Goal: Information Seeking & Learning: Learn about a topic

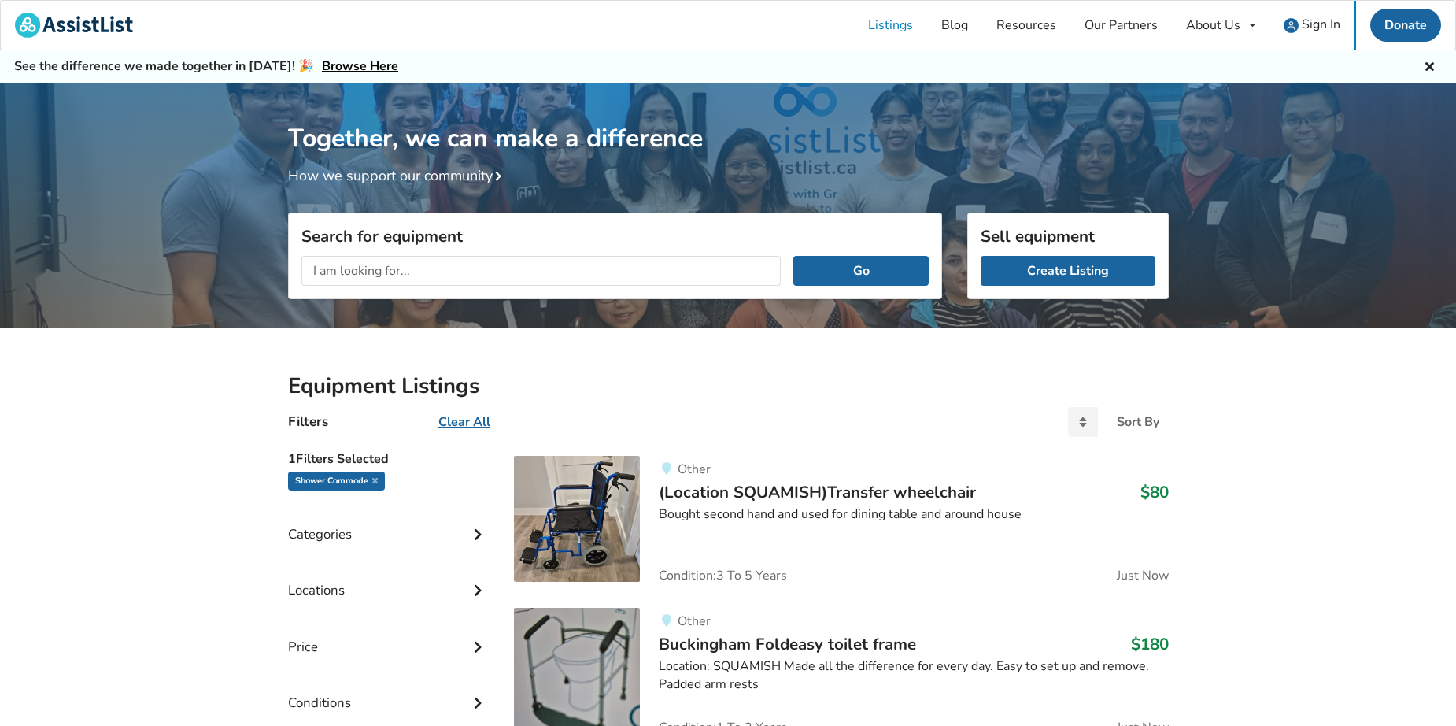
click at [674, 273] on input "text" at bounding box center [542, 271] width 480 height 30
type input "wheeled shower commode"
click at [794, 256] on button "Go" at bounding box center [861, 271] width 135 height 30
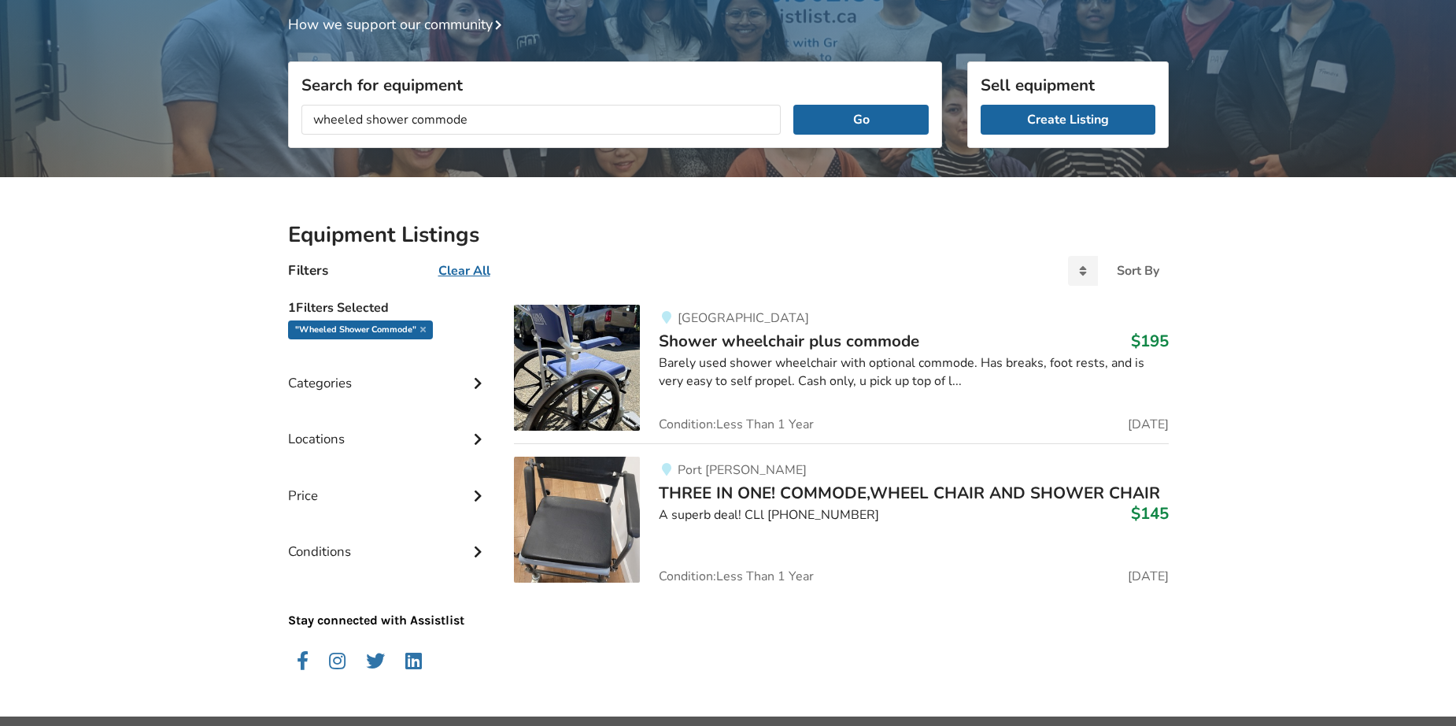
scroll to position [157, 0]
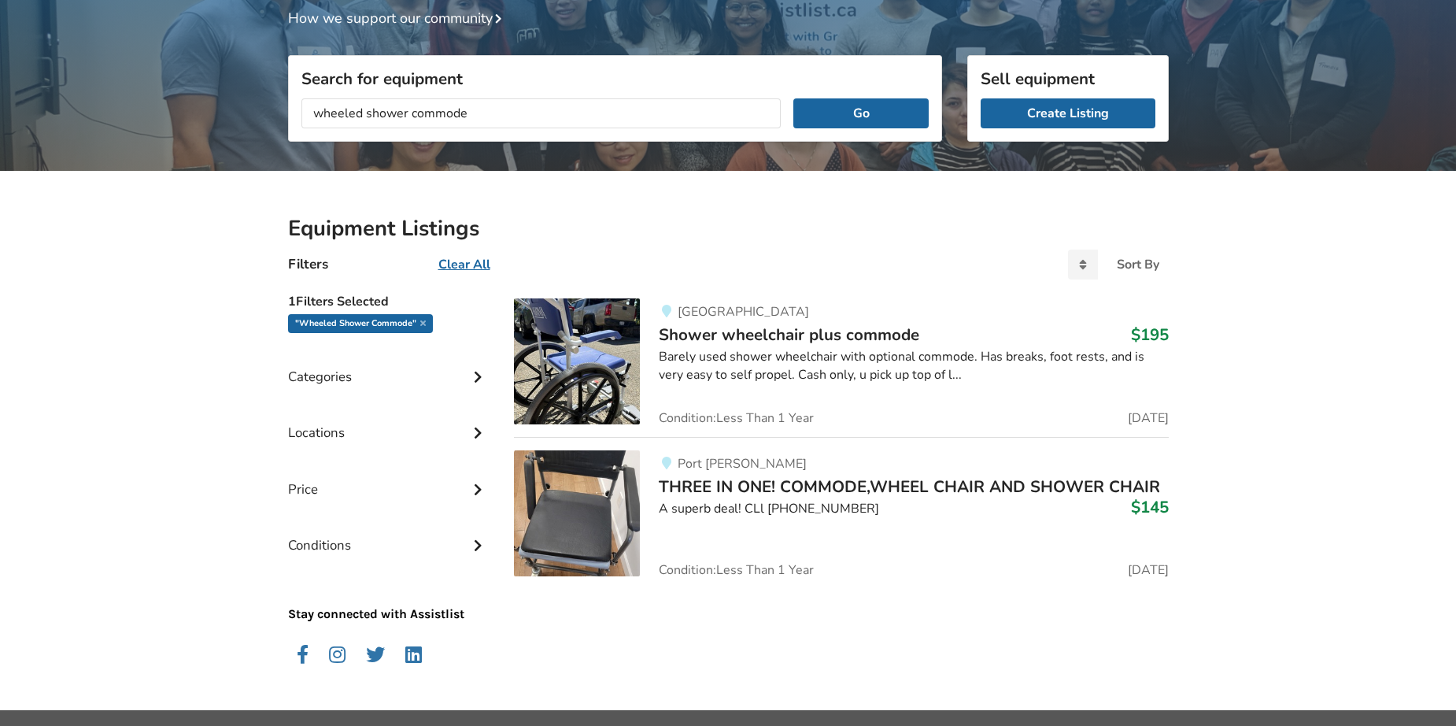
click at [737, 494] on span "THREE IN ONE! COMMODE,WHEEL CHAIR AND SHOWER CHAIR" at bounding box center [909, 486] width 501 height 22
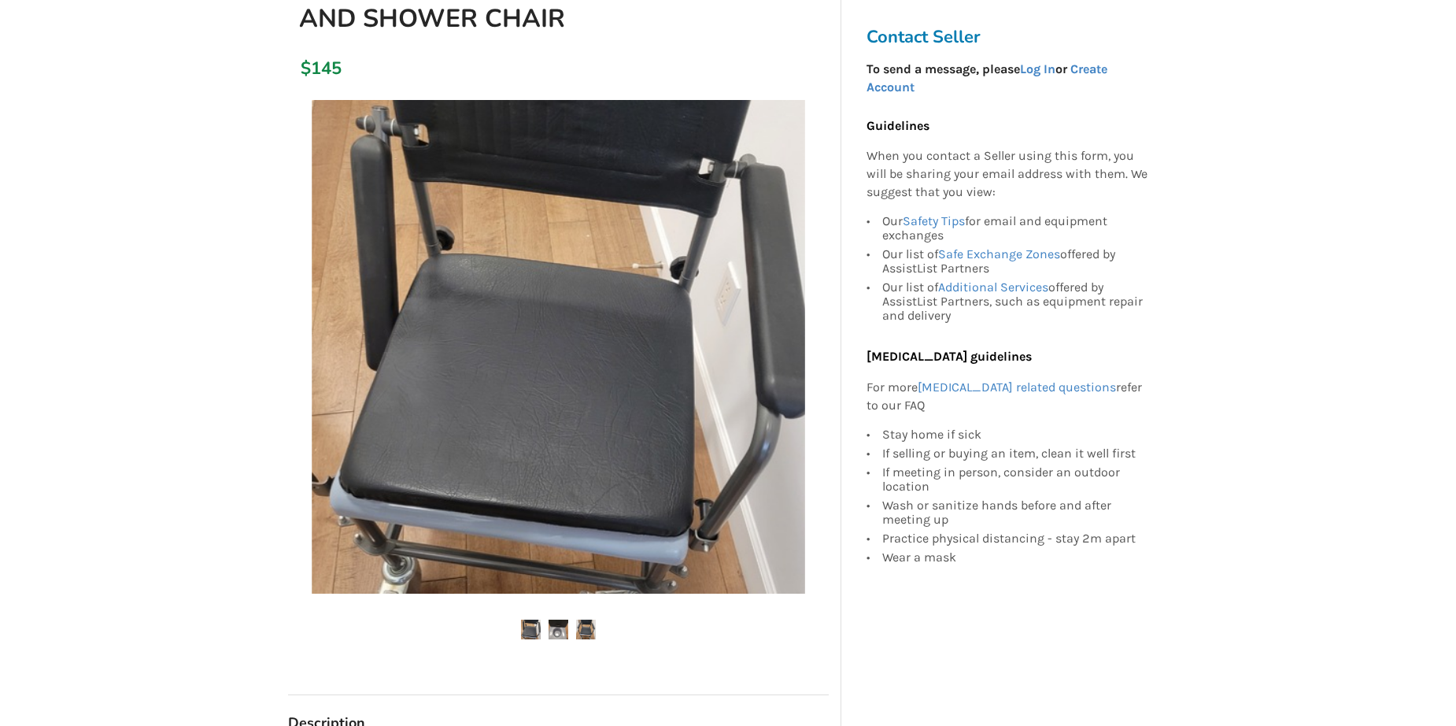
scroll to position [236, 0]
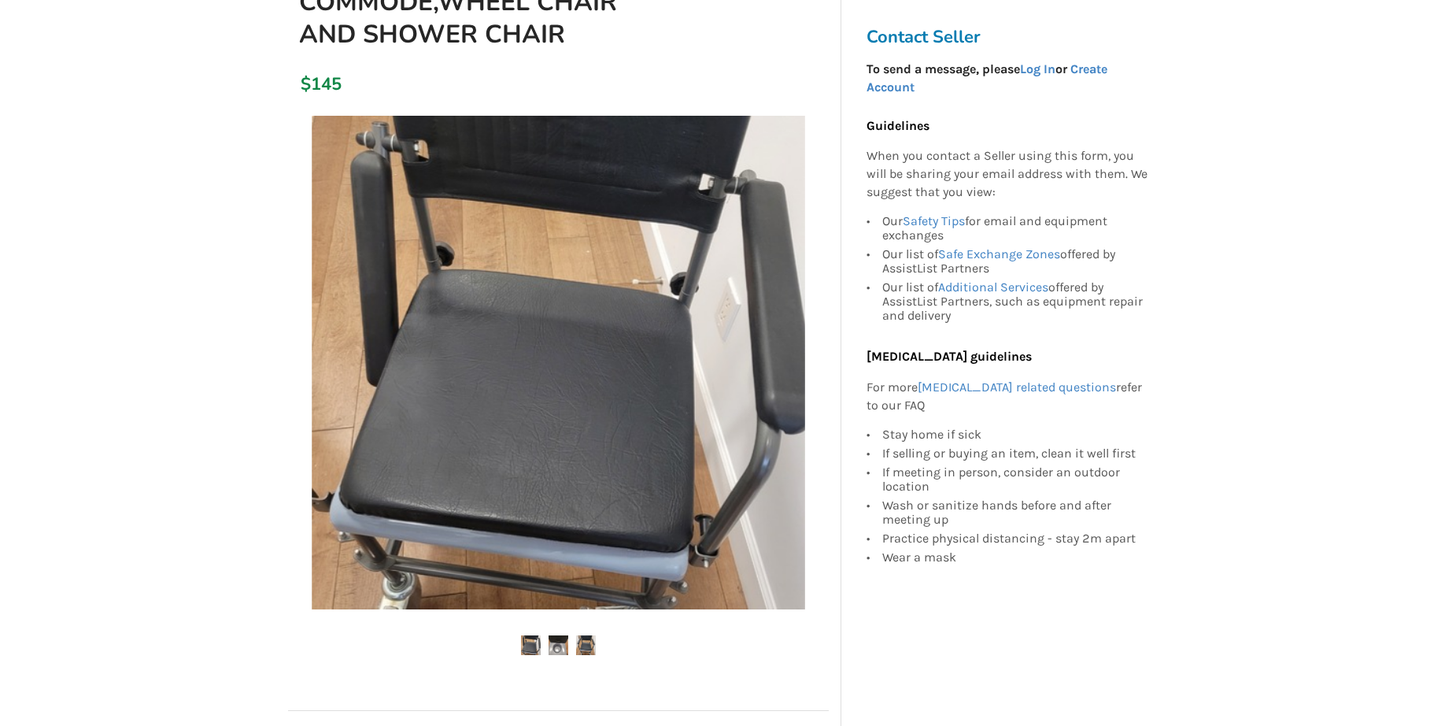
click at [555, 645] on img at bounding box center [559, 645] width 20 height 20
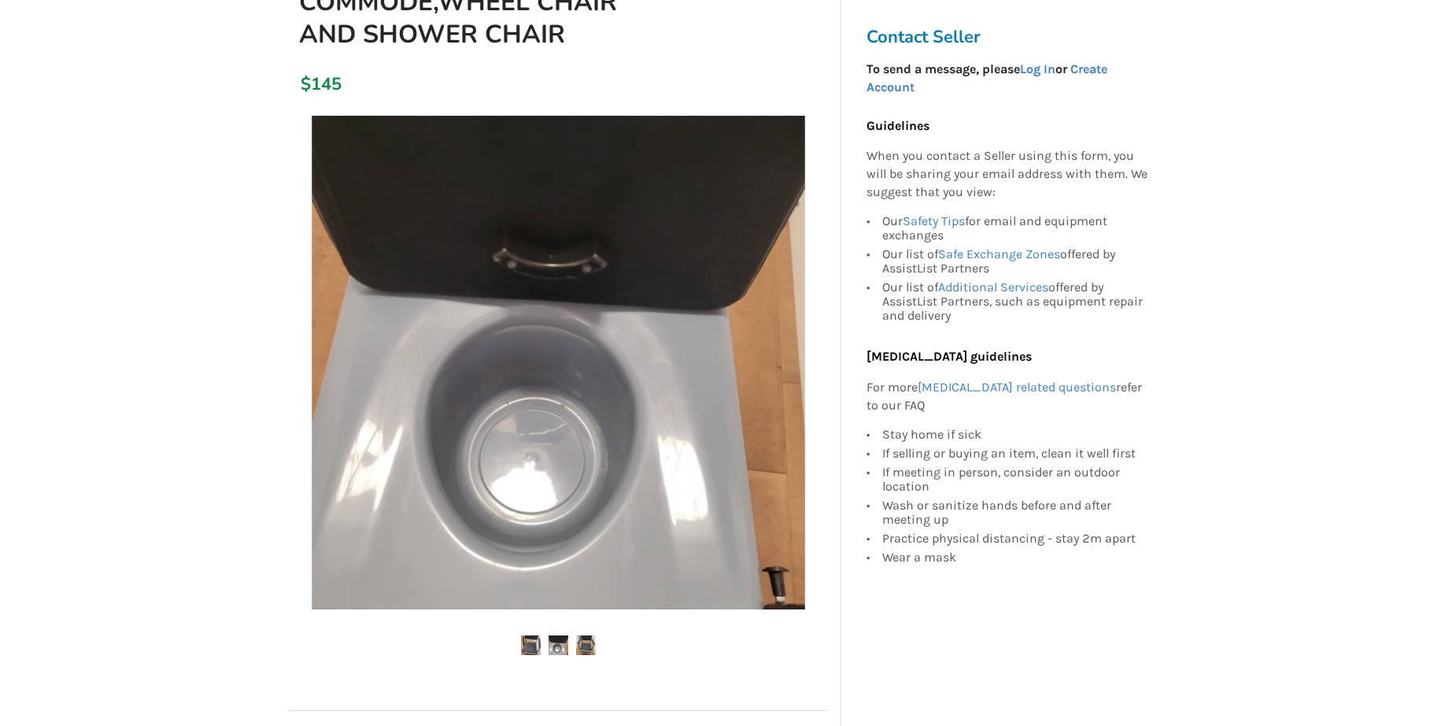
click at [590, 649] on img at bounding box center [586, 645] width 20 height 20
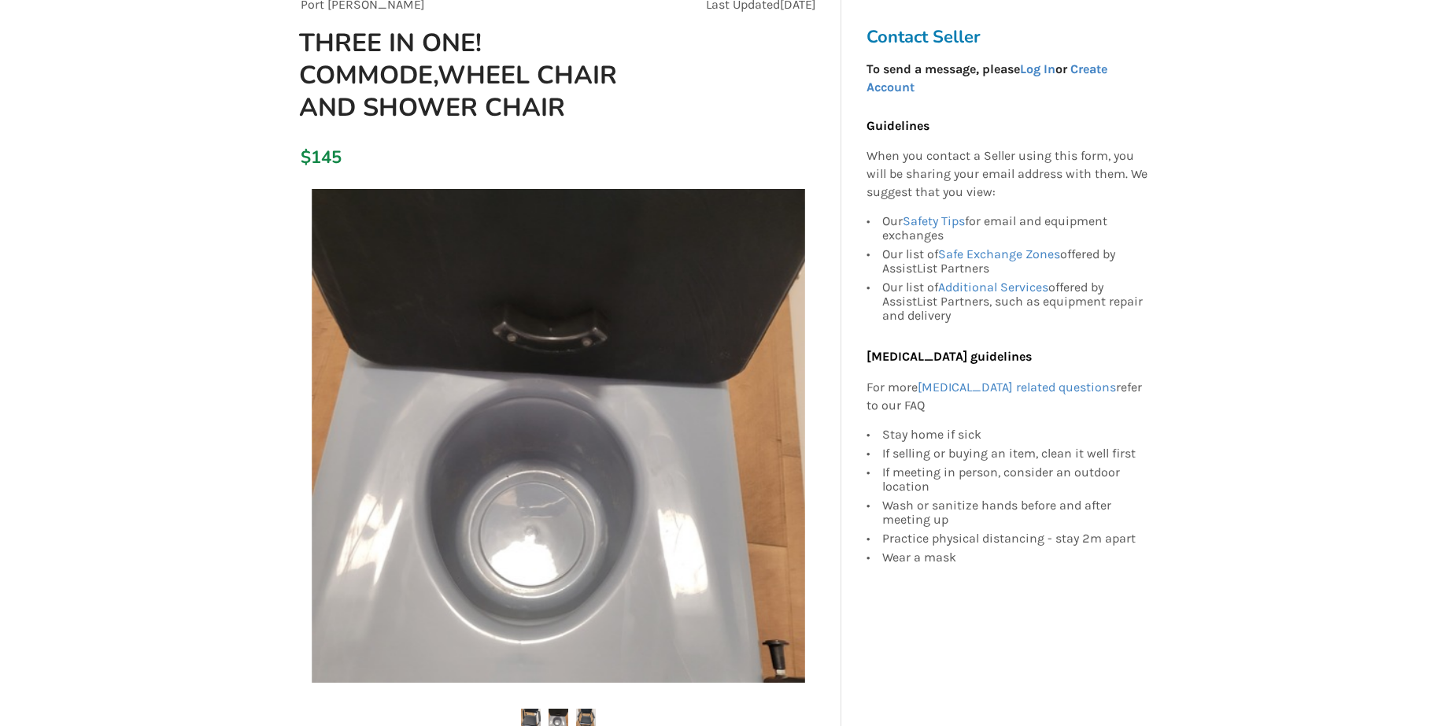
scroll to position [0, 0]
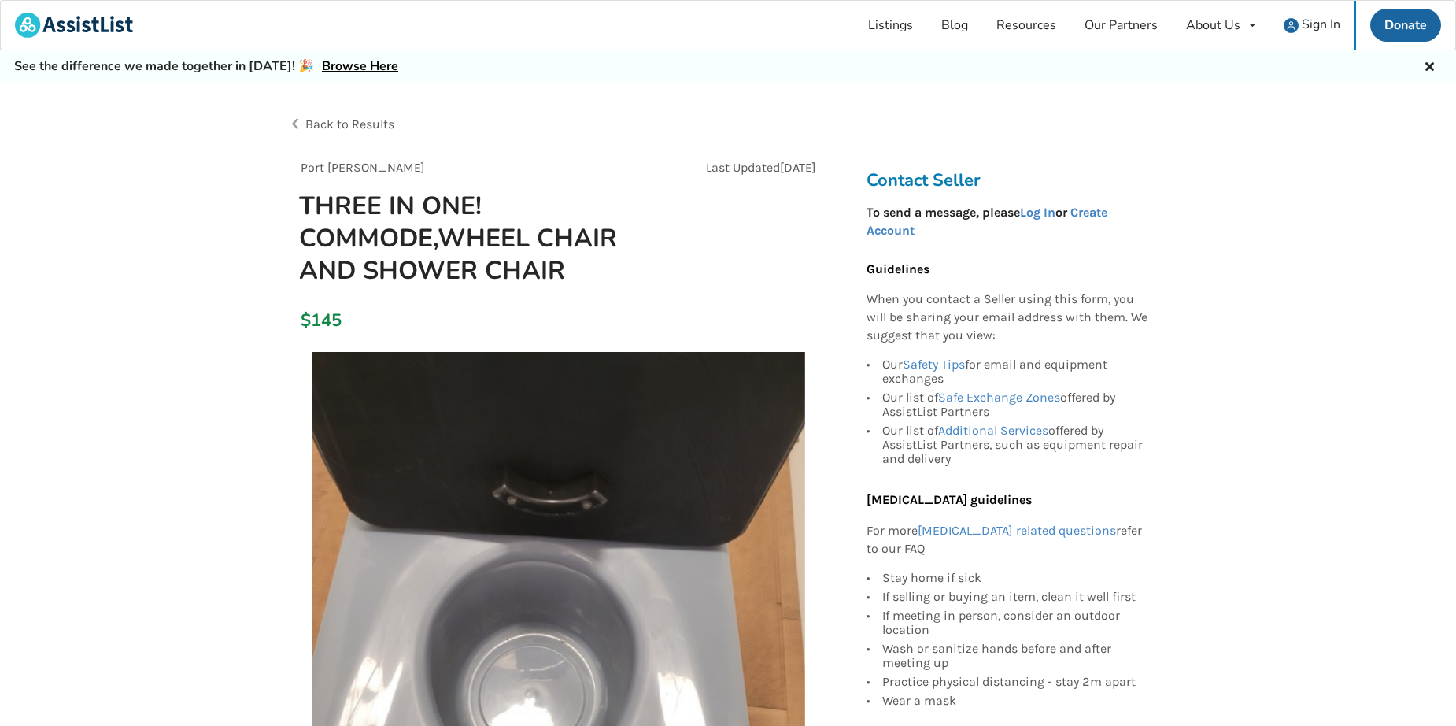
scroll to position [157, 0]
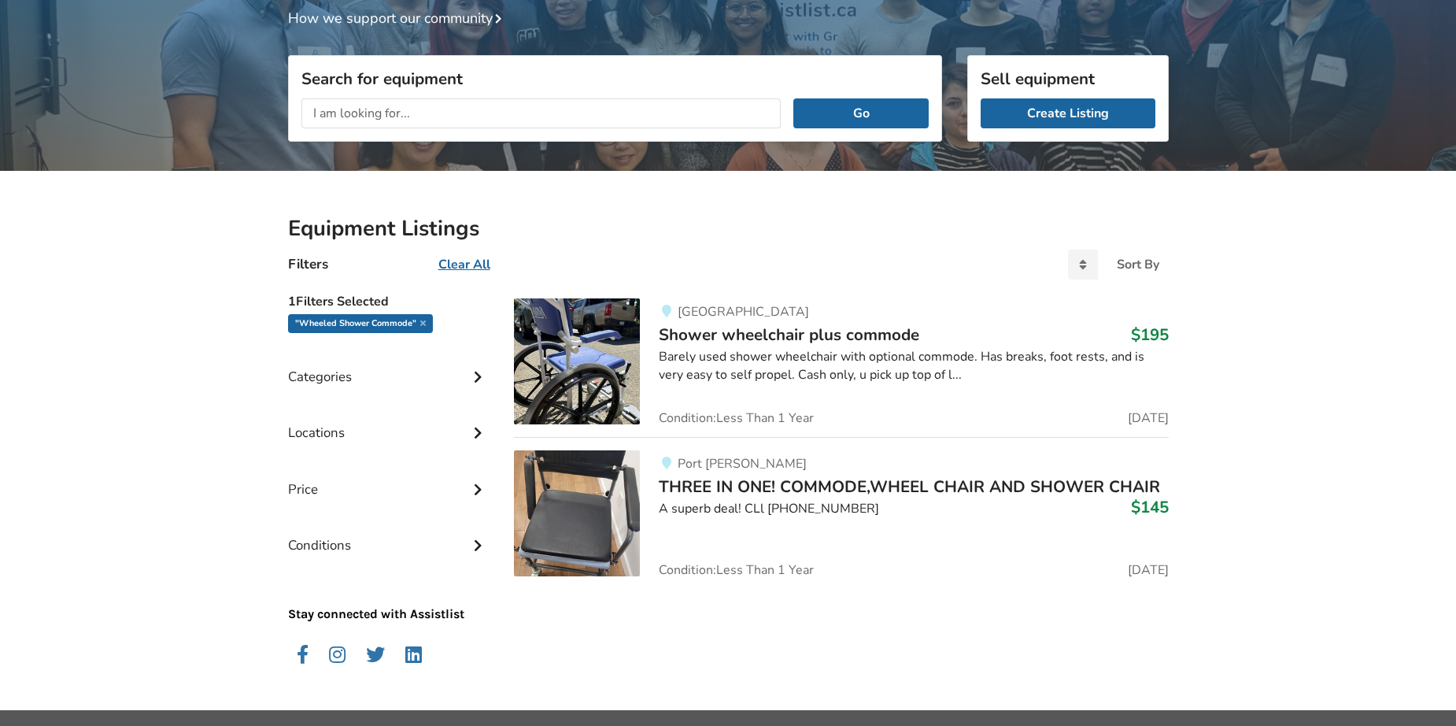
click at [495, 116] on input "text" at bounding box center [542, 113] width 480 height 30
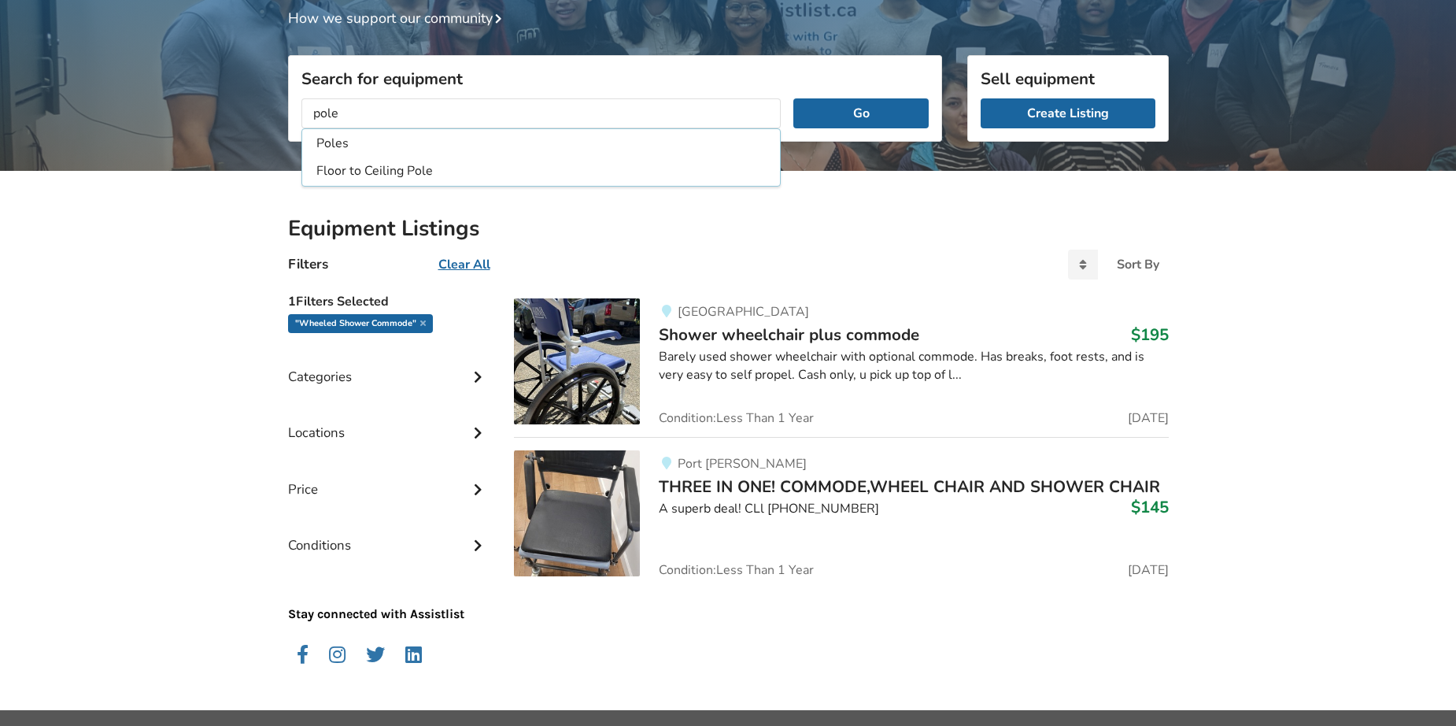
type input "pole"
click at [794, 98] on button "Go" at bounding box center [861, 113] width 135 height 30
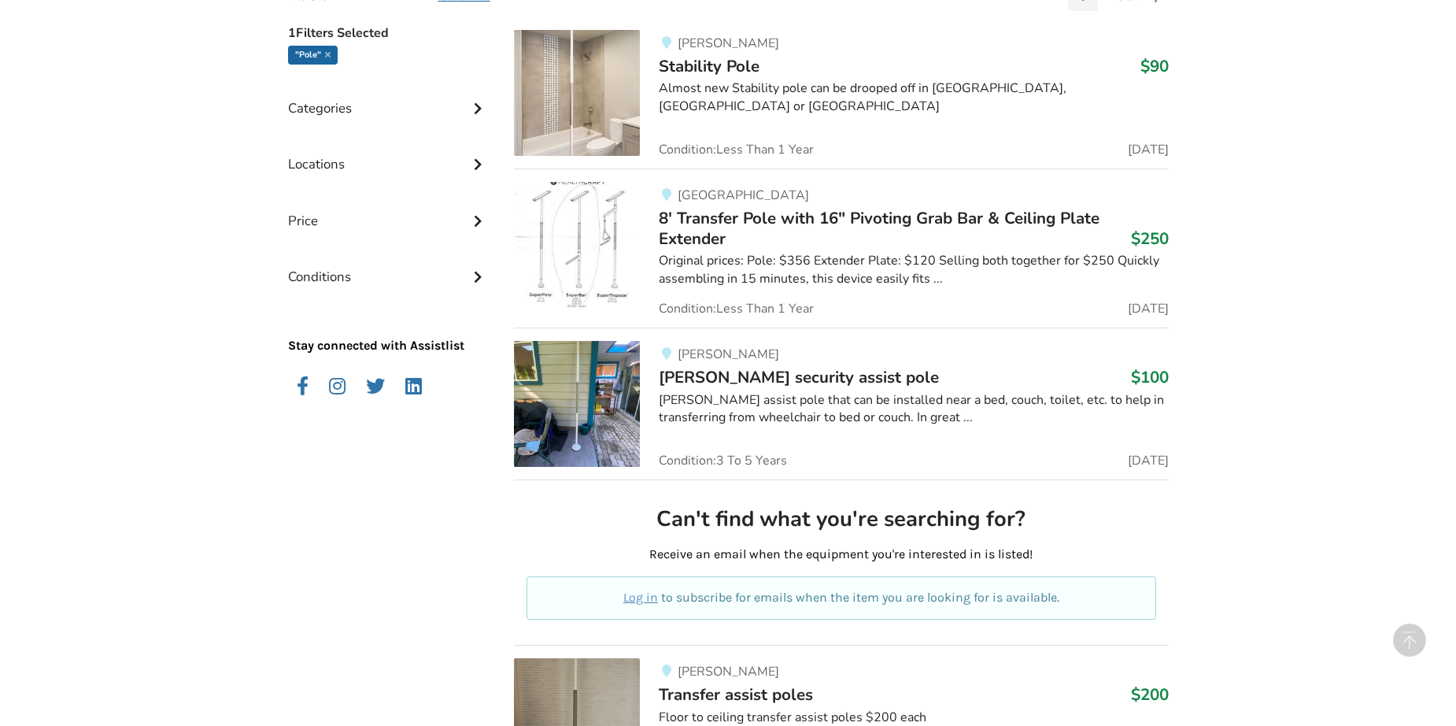
scroll to position [364, 0]
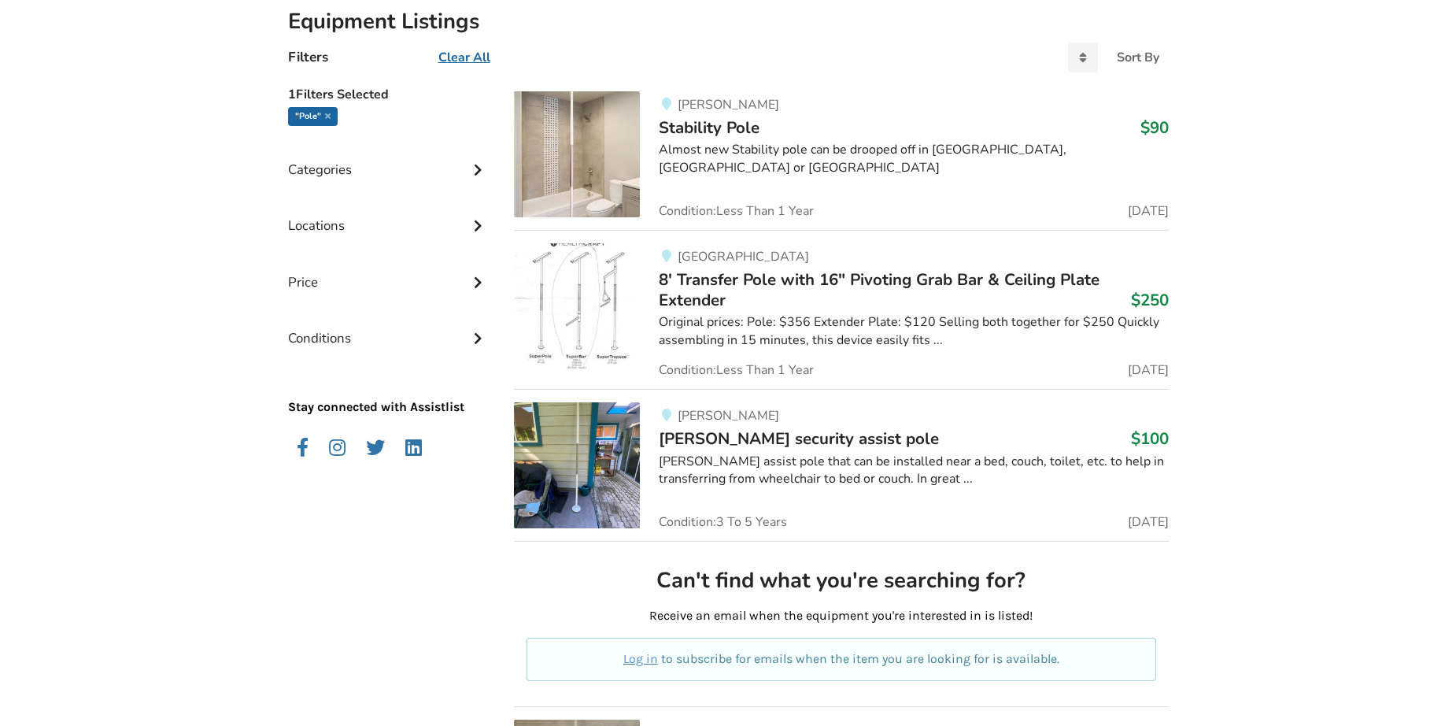
click at [870, 276] on span "8' Transfer Pole with 16" Pivoting Grab Bar & Ceiling Plate Extender" at bounding box center [879, 289] width 441 height 43
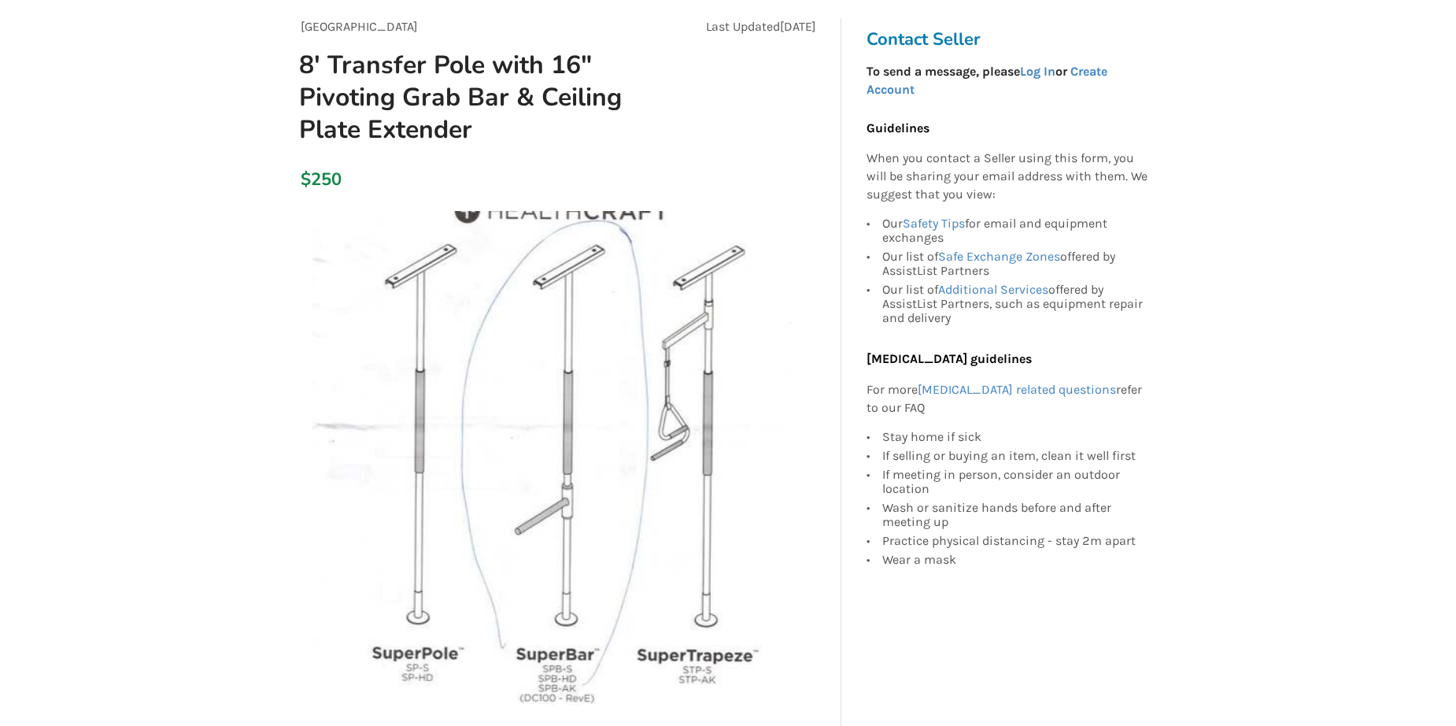
scroll to position [236, 0]
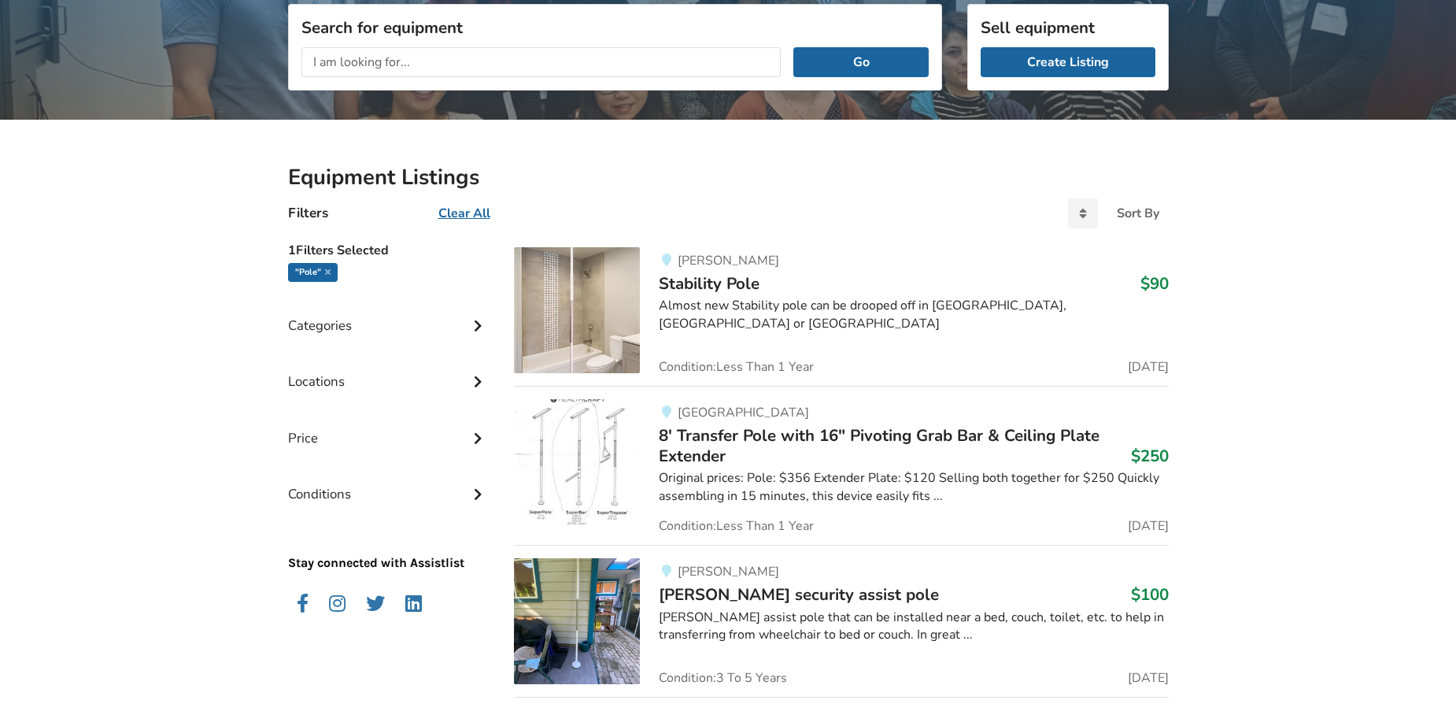
scroll to position [207, 0]
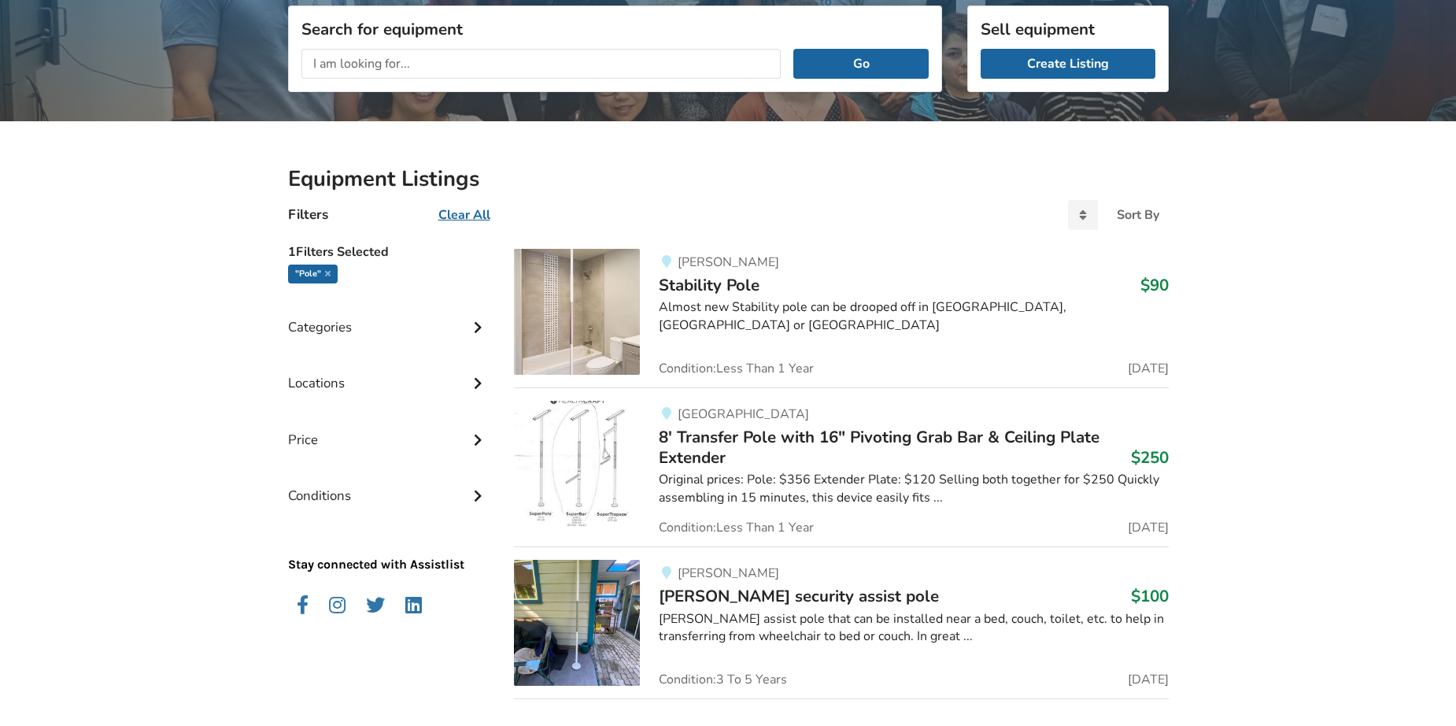
click at [760, 299] on div "Almost new Stability pole can be drooped off in Langley, Abbotsford or Chilliwa…" at bounding box center [913, 316] width 509 height 36
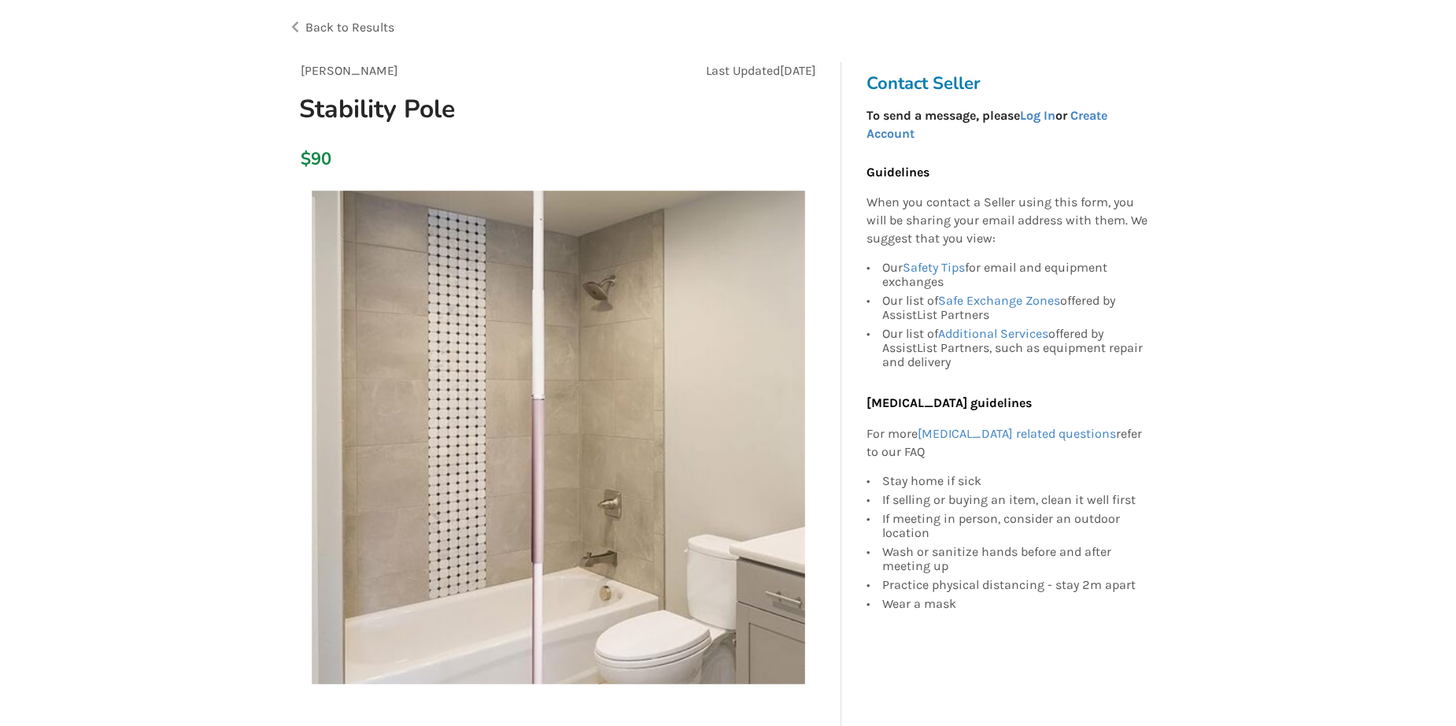
scroll to position [79, 0]
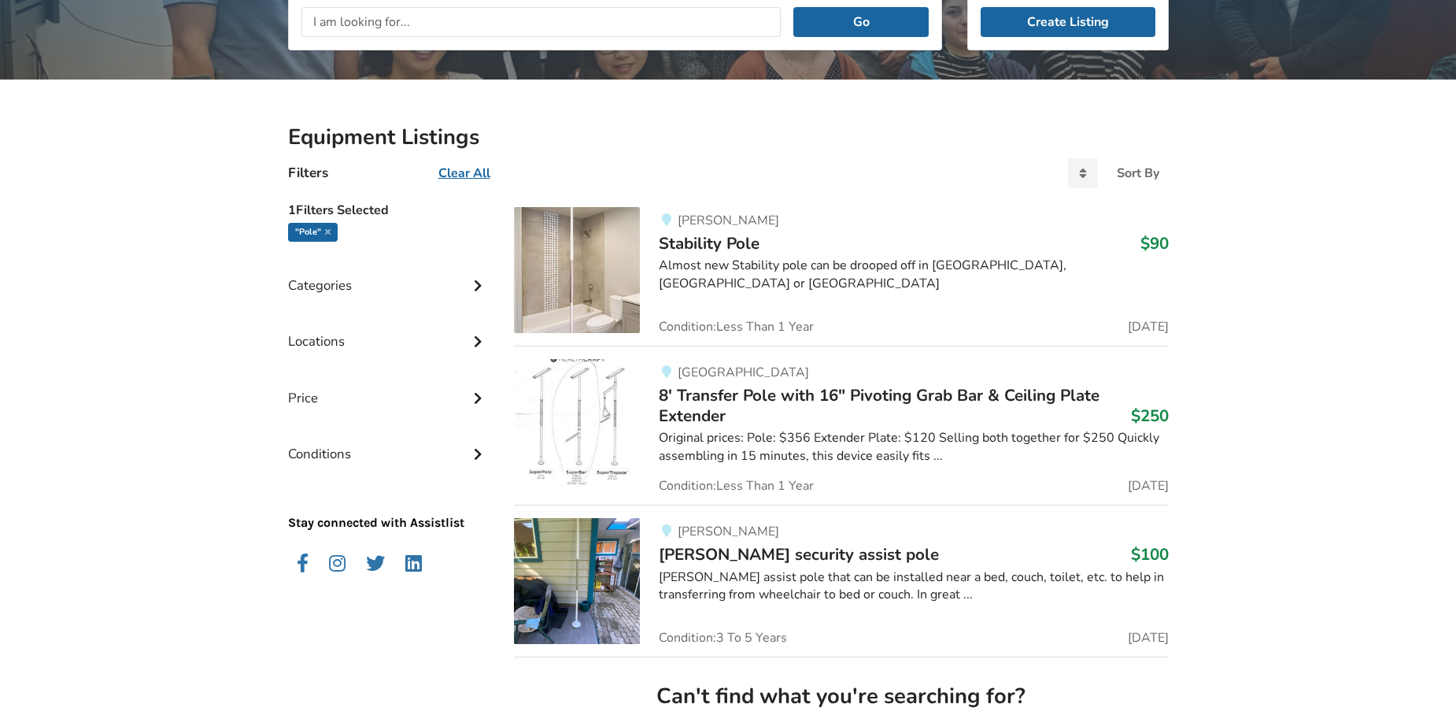
scroll to position [286, 0]
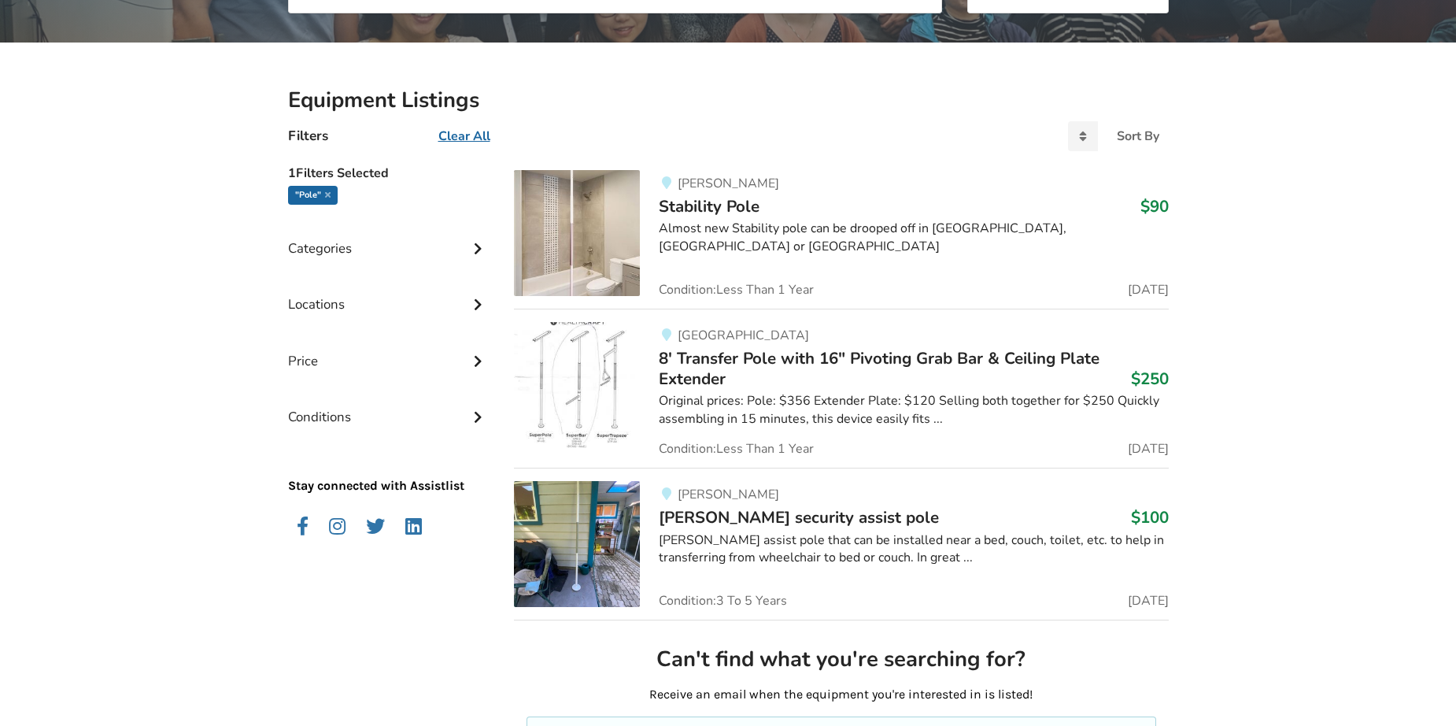
click at [864, 509] on span "Stander security assist pole" at bounding box center [799, 517] width 280 height 22
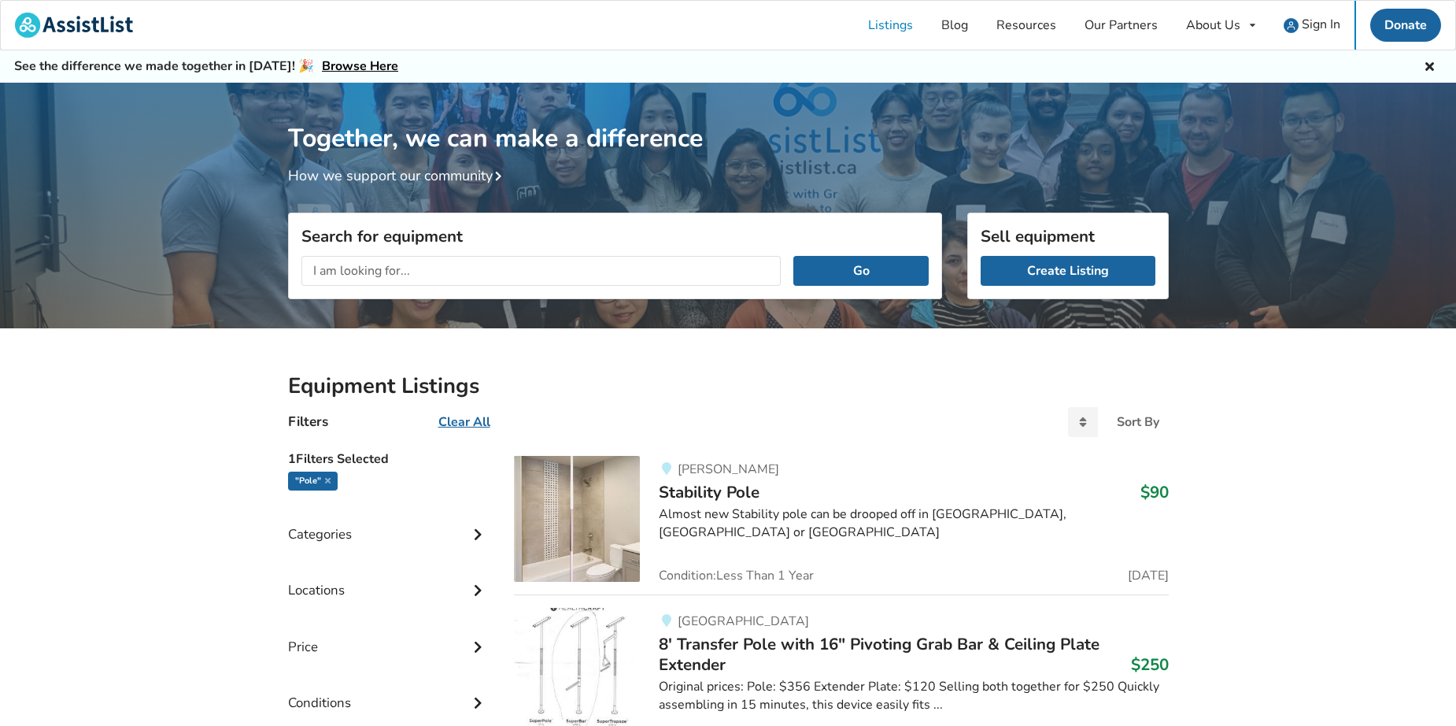
click at [444, 275] on input "text" at bounding box center [542, 271] width 480 height 30
click at [794, 256] on button "Go" at bounding box center [861, 271] width 135 height 30
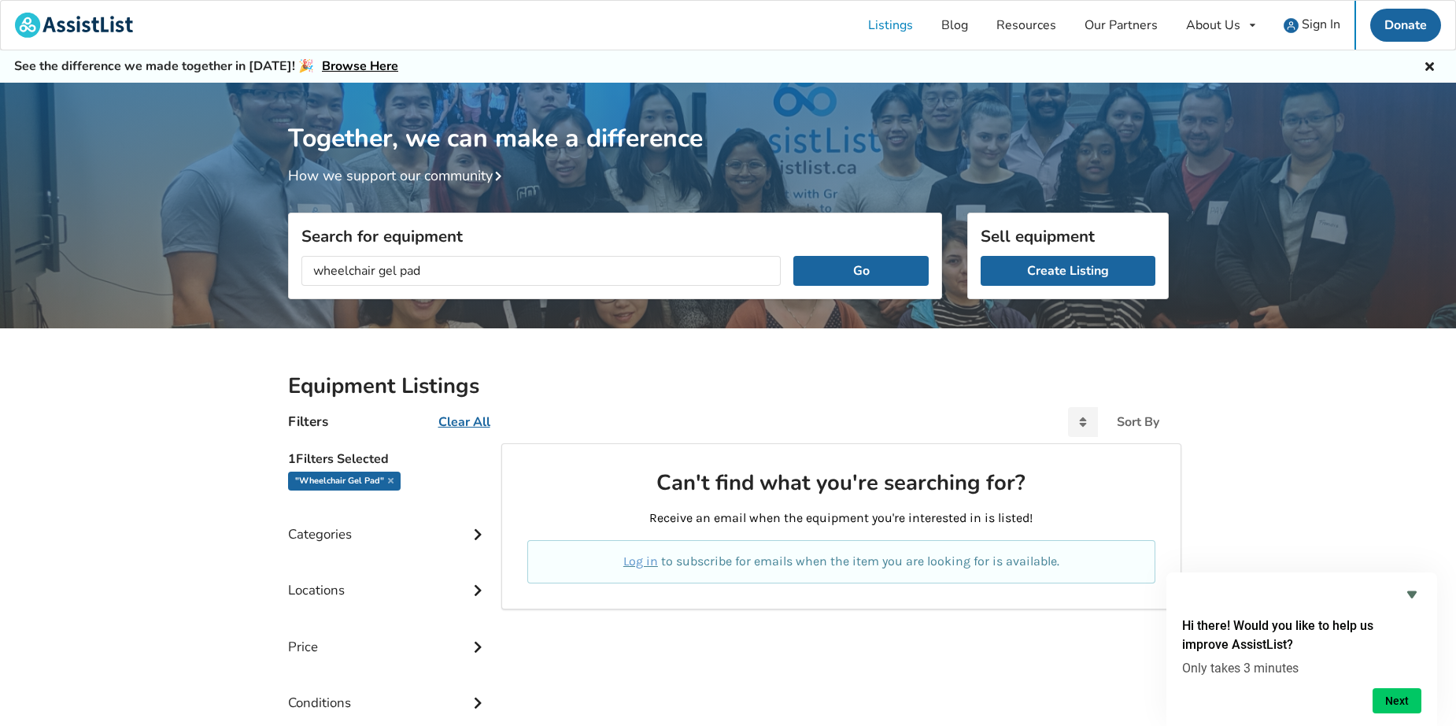
click at [875, 357] on div "Equipment Listings Filters Clear All Sort By Most recent Price ascending Price …" at bounding box center [728, 585] width 1456 height 514
drag, startPoint x: 473, startPoint y: 272, endPoint x: -32, endPoint y: 302, distance: 506.3
click at [0, 302] on html "Listings Blog Resources Our Partners About Us About AssistList Our Story Our Te…" at bounding box center [728, 363] width 1456 height 726
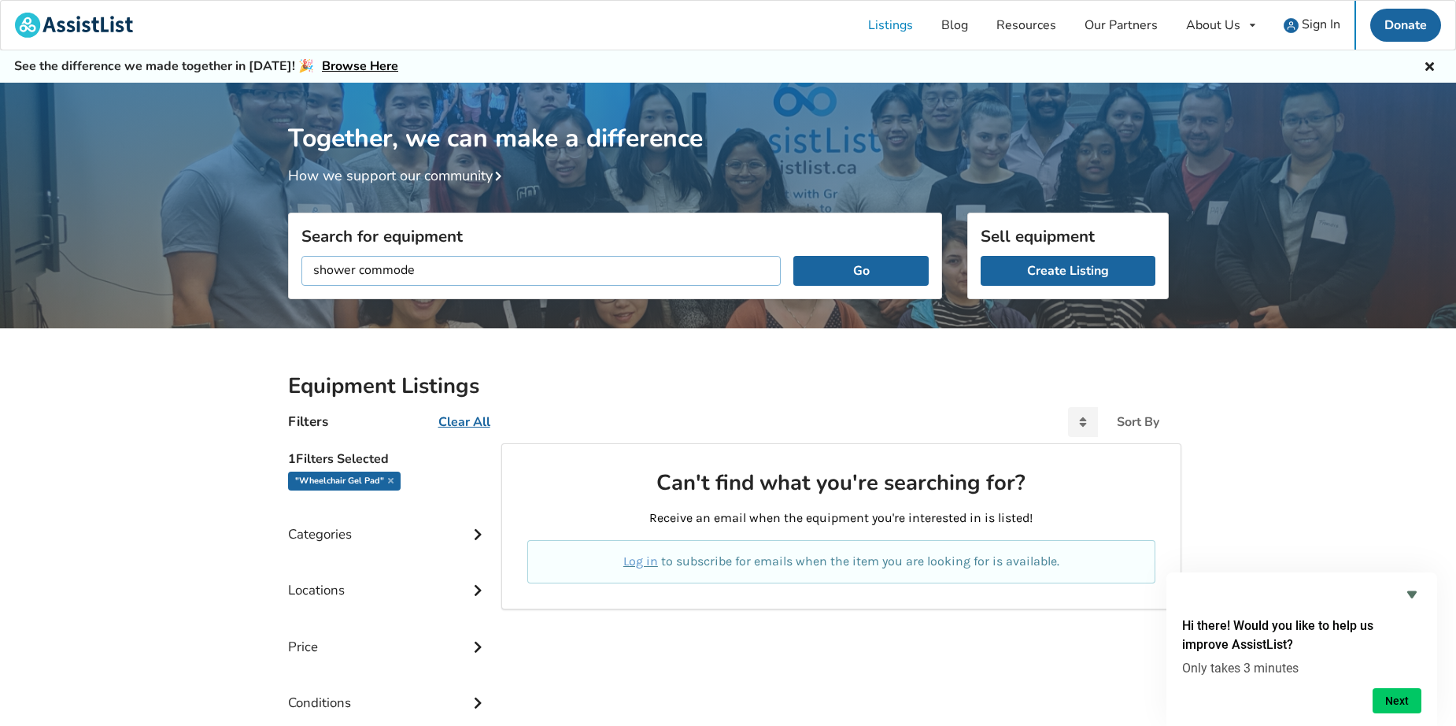
type input "shower commode"
click at [794, 256] on button "Go" at bounding box center [861, 271] width 135 height 30
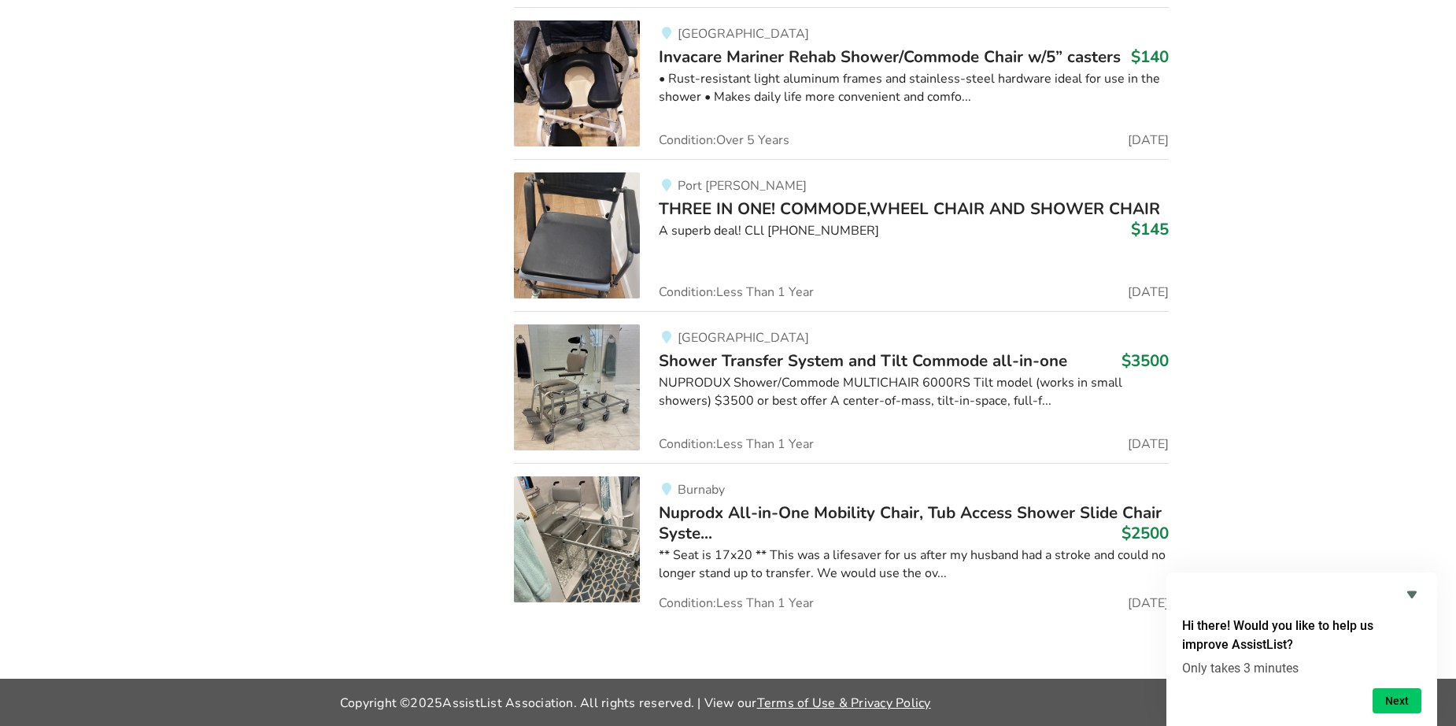
click at [723, 204] on span "THREE IN ONE! COMMODE,WHEEL CHAIR AND SHOWER CHAIR" at bounding box center [909, 209] width 501 height 22
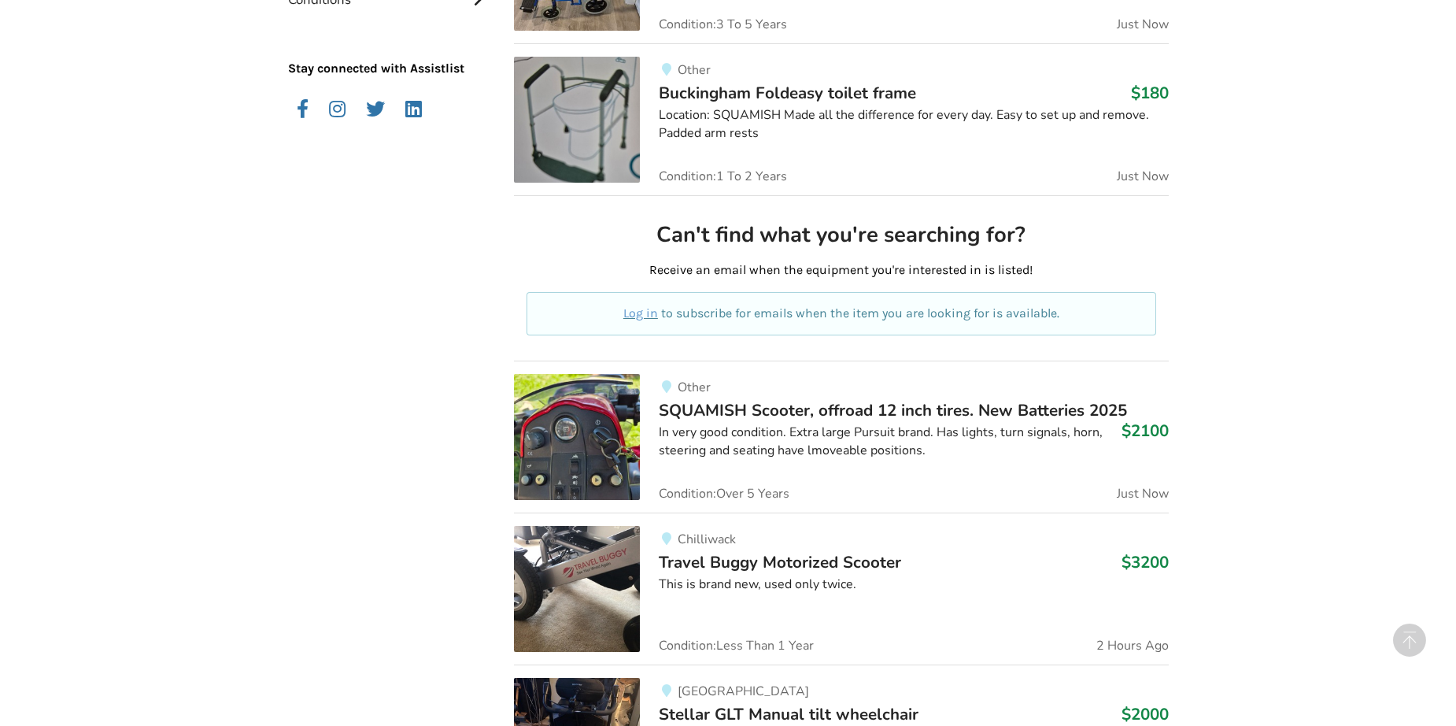
scroll to position [708, 0]
